Goal: Answer question/provide support: Share knowledge or assist other users

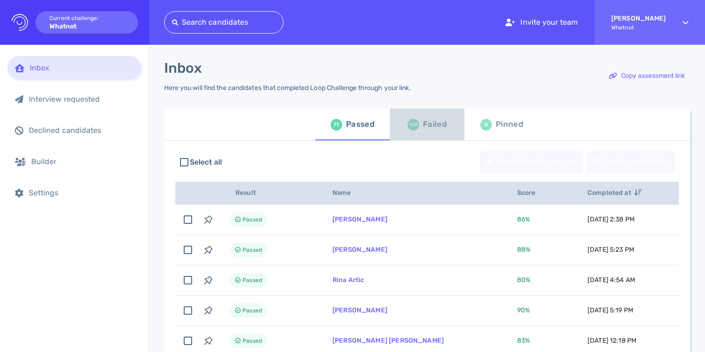
click at [418, 125] on div "150 Failed" at bounding box center [427, 124] width 39 height 26
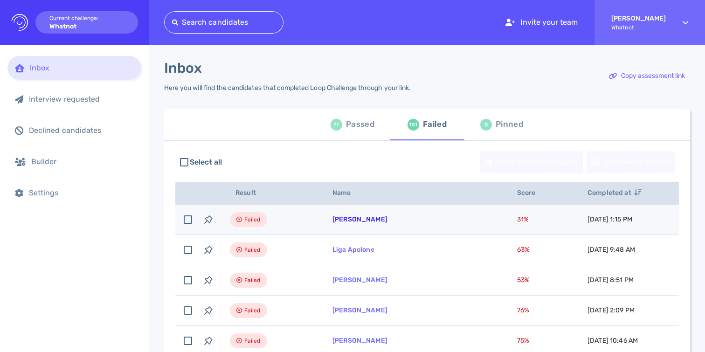
click at [359, 222] on link "[PERSON_NAME]" at bounding box center [360, 219] width 55 height 8
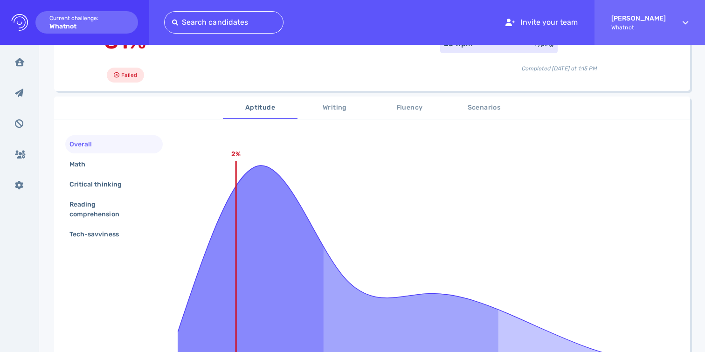
scroll to position [156, 0]
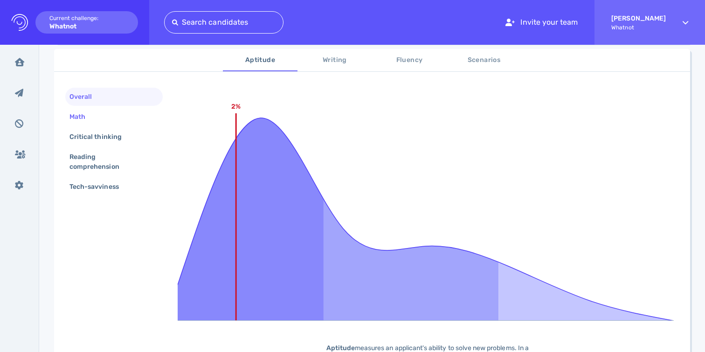
click at [101, 114] on div "Math" at bounding box center [113, 117] width 97 height 18
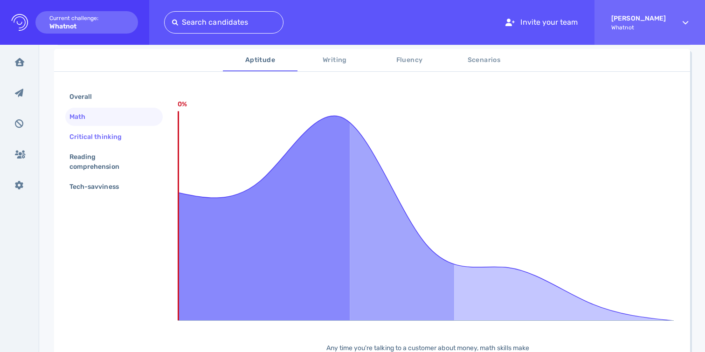
click at [95, 137] on div "Critical thinking" at bounding box center [100, 137] width 65 height 14
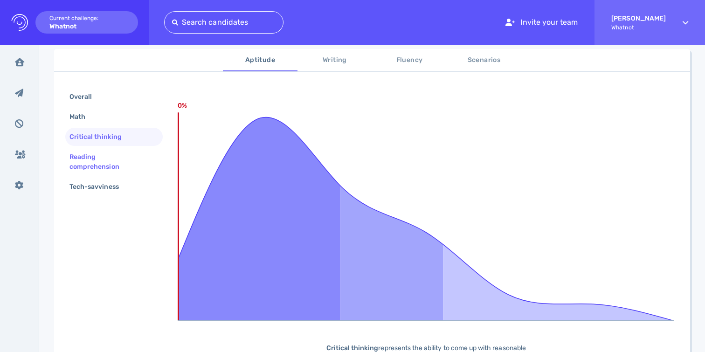
click at [91, 151] on div "Reading comprehension" at bounding box center [110, 161] width 85 height 23
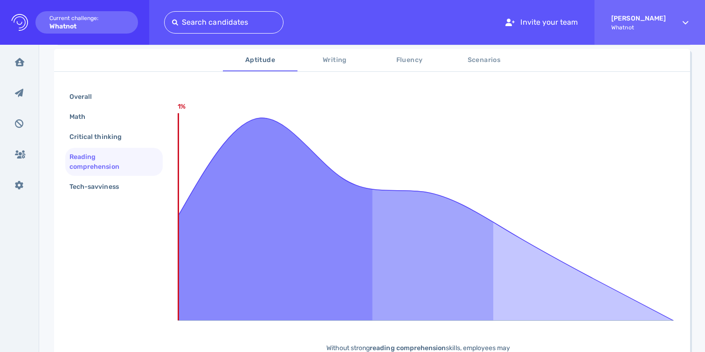
click at [87, 172] on div "Reading comprehension" at bounding box center [110, 161] width 85 height 23
click at [92, 184] on div "Tech-savviness" at bounding box center [99, 187] width 62 height 14
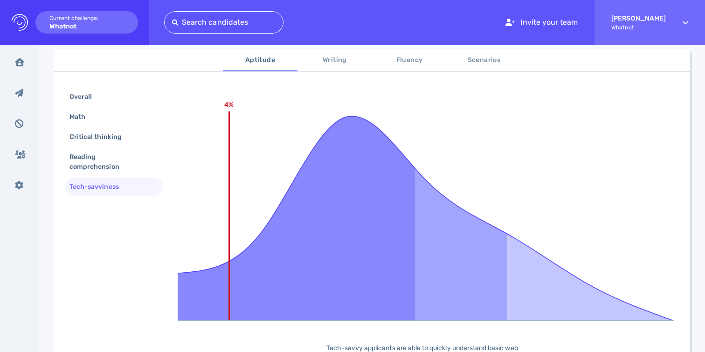
click at [477, 65] on span "Scenarios" at bounding box center [483, 61] width 63 height 12
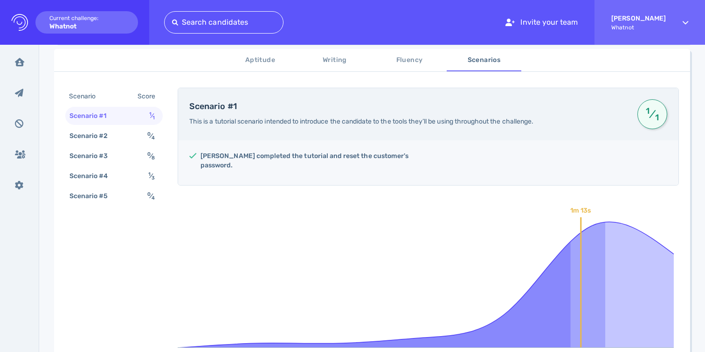
scroll to position [158, 0]
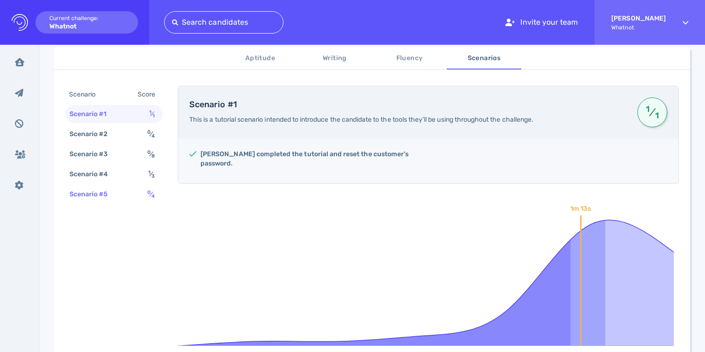
click at [149, 193] on sup "0" at bounding box center [148, 192] width 3 height 6
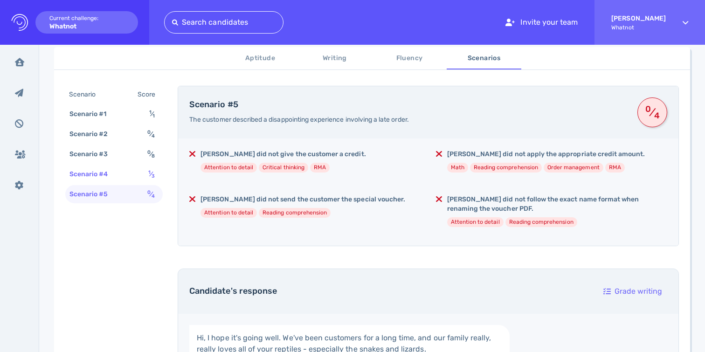
click at [130, 183] on div "Scenario #4 1 ⁄ 3" at bounding box center [113, 174] width 97 height 18
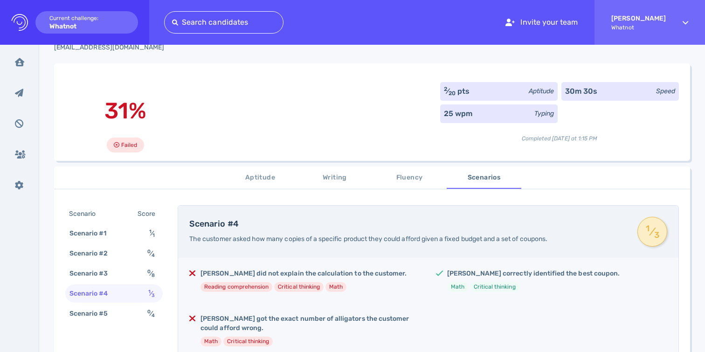
scroll to position [0, 0]
